Goal: Transaction & Acquisition: Purchase product/service

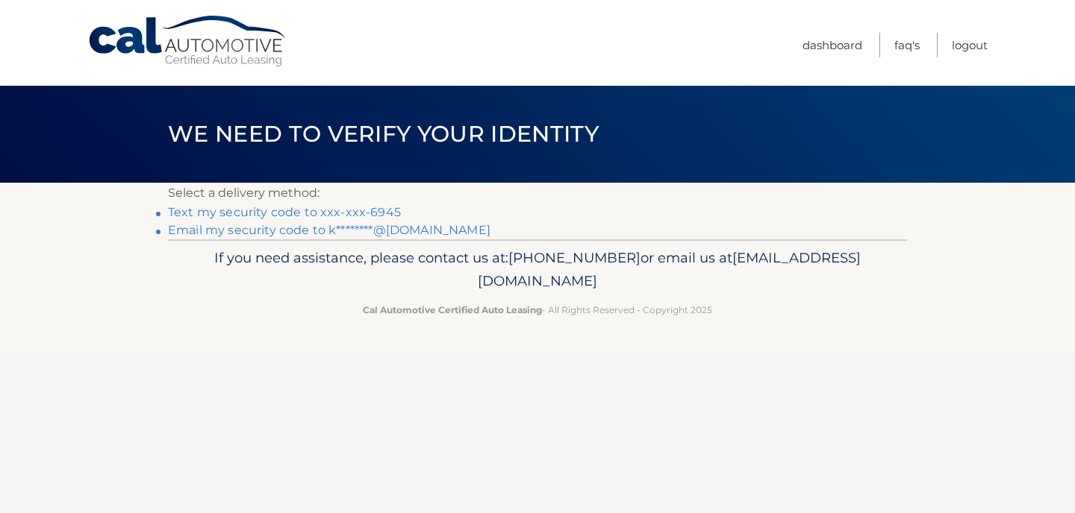
click at [384, 212] on link "Text my security code to xxx-xxx-6945" at bounding box center [284, 212] width 233 height 14
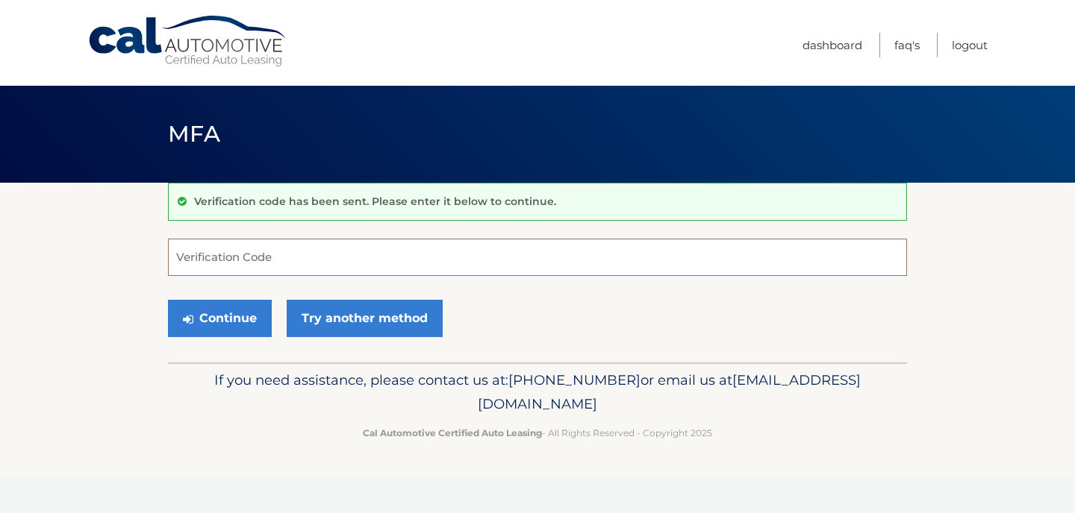
click at [381, 253] on input "Verification Code" at bounding box center [537, 257] width 739 height 37
type input "486042"
click at [243, 327] on button "Continue" at bounding box center [220, 318] width 104 height 37
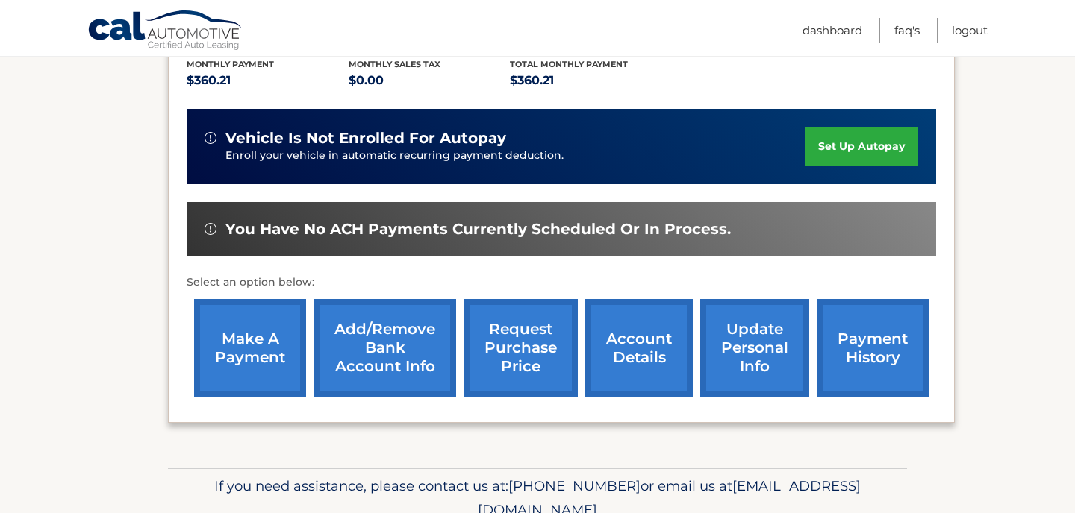
scroll to position [325, 0]
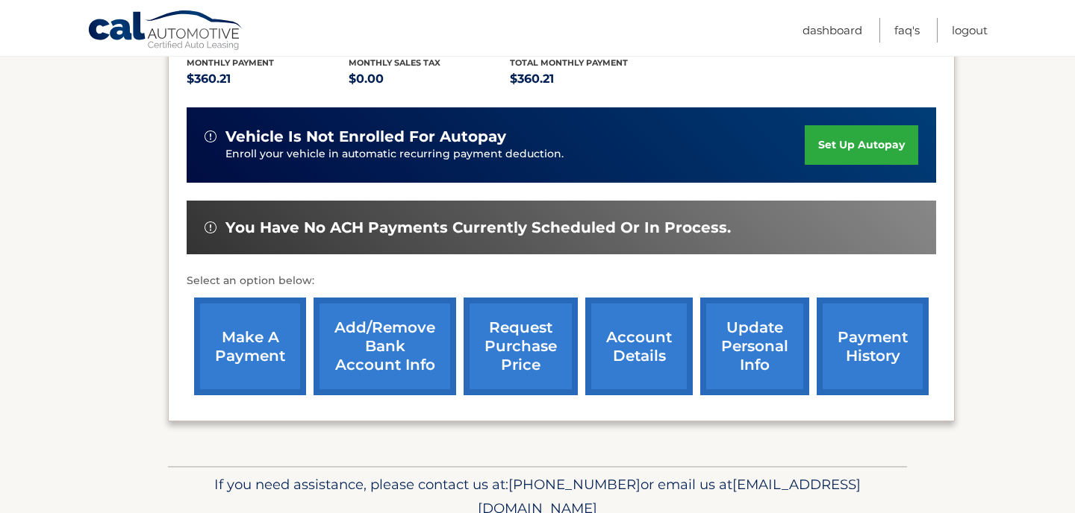
click at [268, 372] on link "make a payment" at bounding box center [250, 347] width 112 height 98
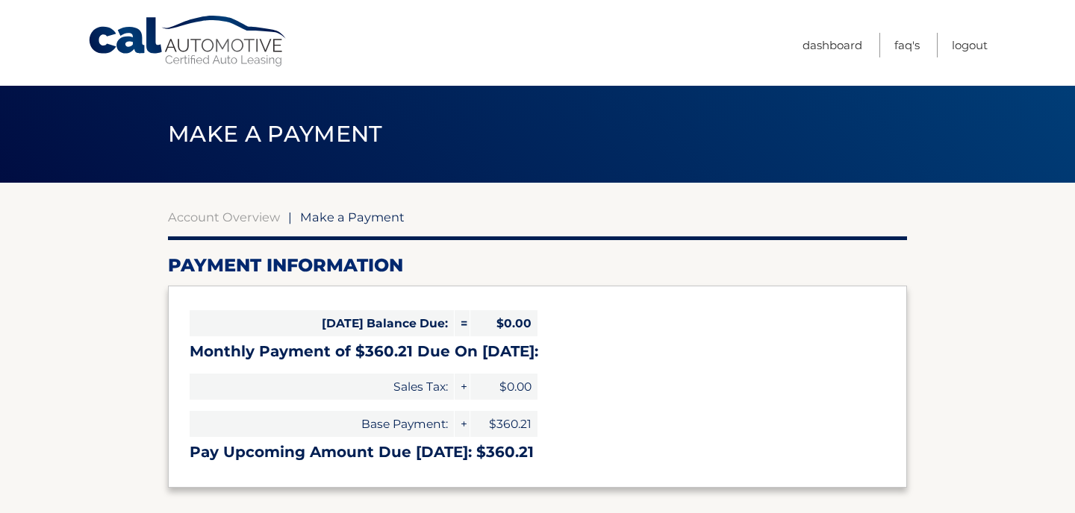
select select "YWM4MTlmZDYtY2FiZi00MTAyLTliMGYtMDAzMWMxODAxM2Zk"
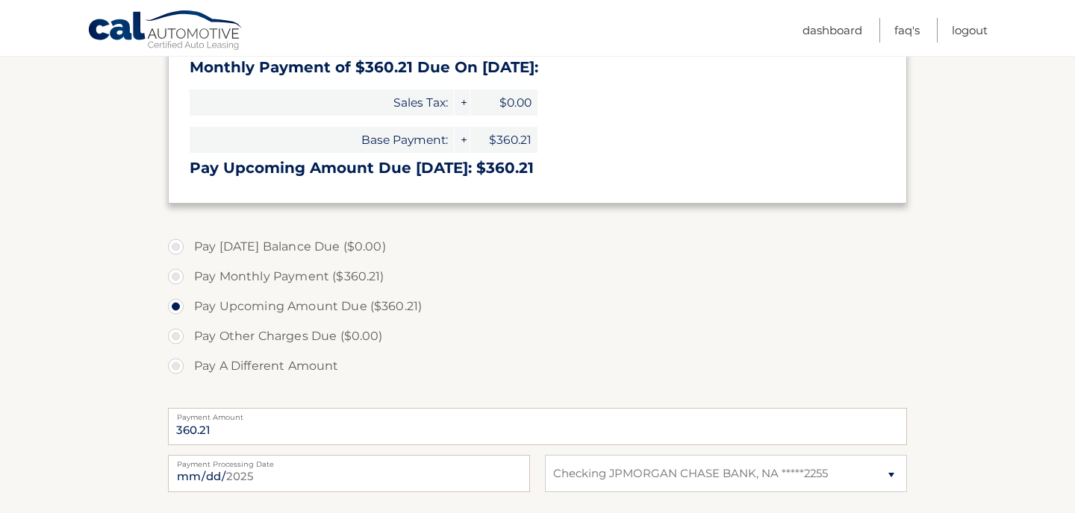
scroll to position [287, 0]
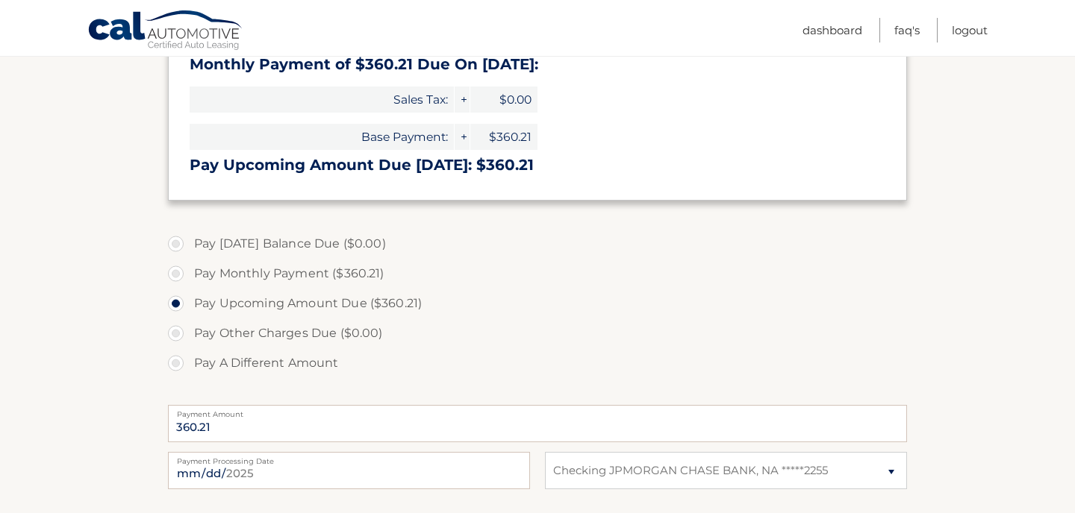
click at [198, 272] on label "Pay Monthly Payment ($360.21)" at bounding box center [537, 274] width 739 height 30
click at [189, 272] on input "Pay Monthly Payment ($360.21)" at bounding box center [181, 271] width 15 height 24
radio input "true"
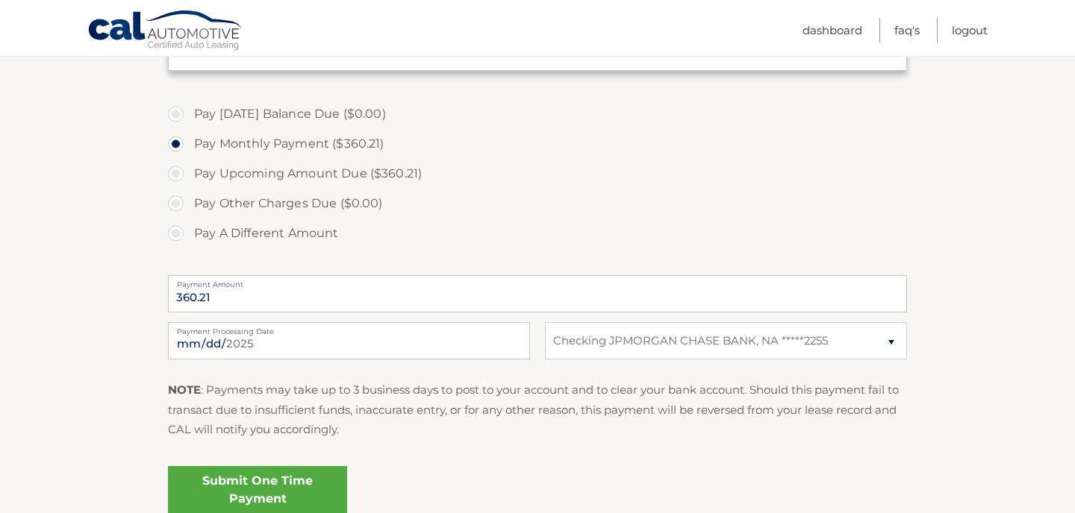
scroll to position [461, 0]
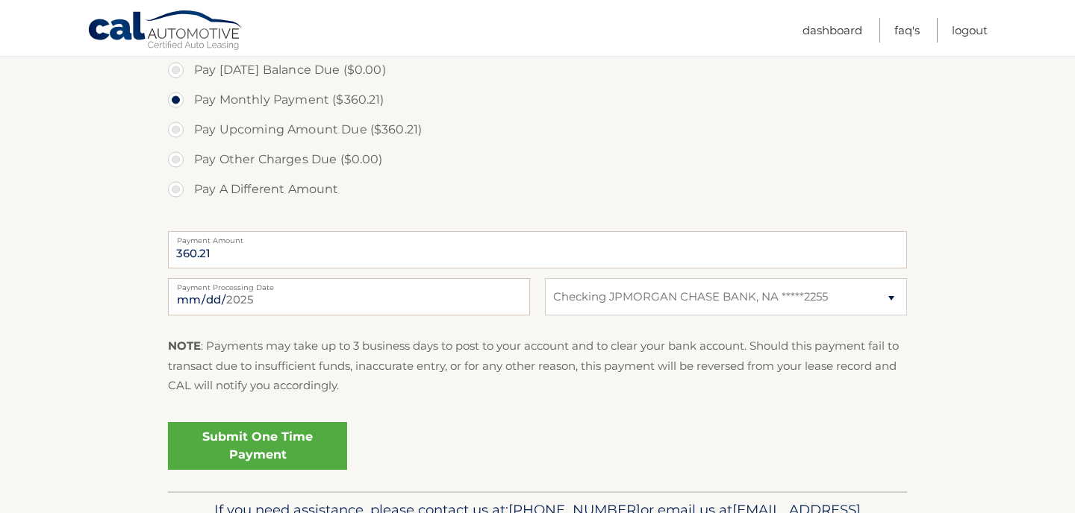
click at [248, 436] on link "Submit One Time Payment" at bounding box center [257, 446] width 179 height 48
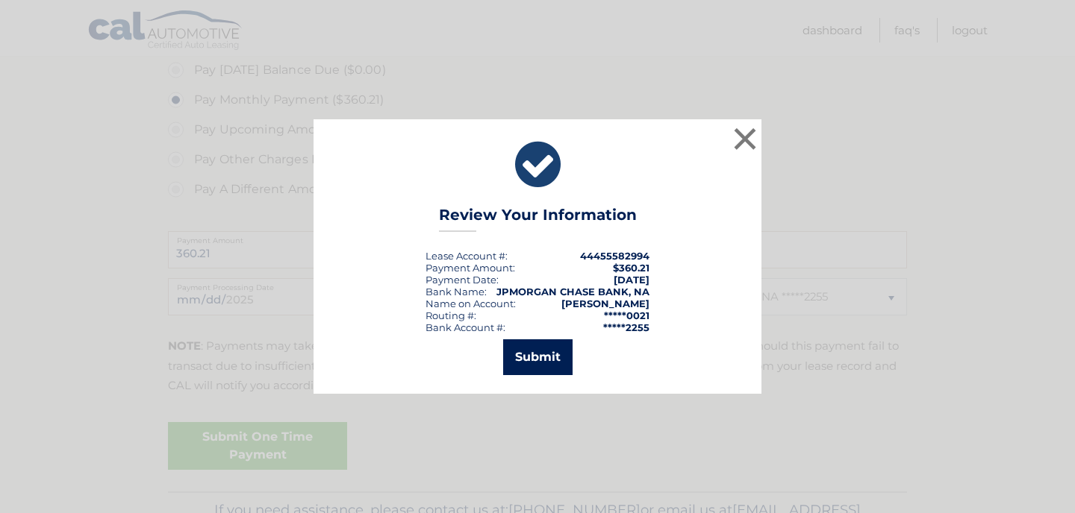
click at [564, 359] on button "Submit" at bounding box center [537, 358] width 69 height 36
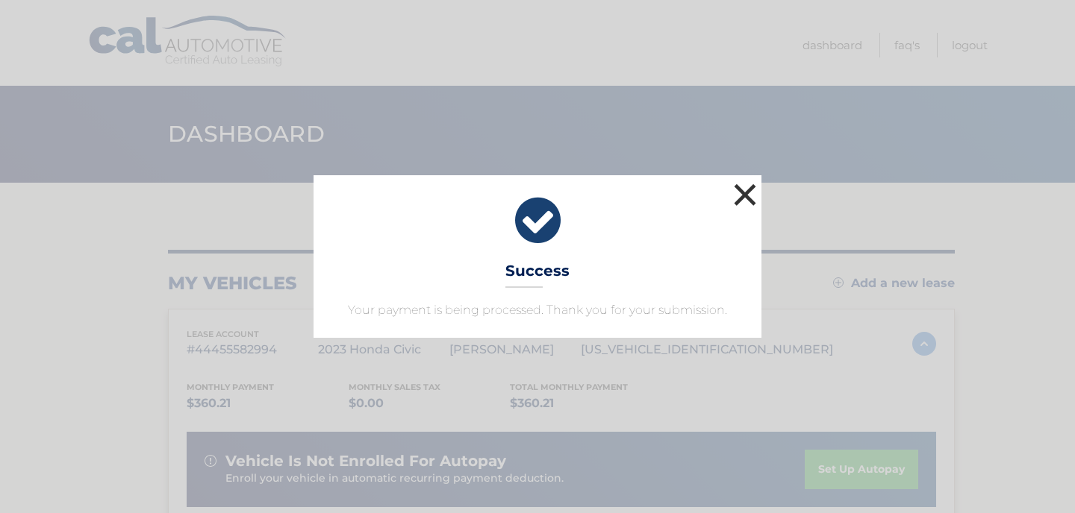
click at [740, 185] on button "×" at bounding box center [745, 195] width 30 height 30
